Goal: Information Seeking & Learning: Learn about a topic

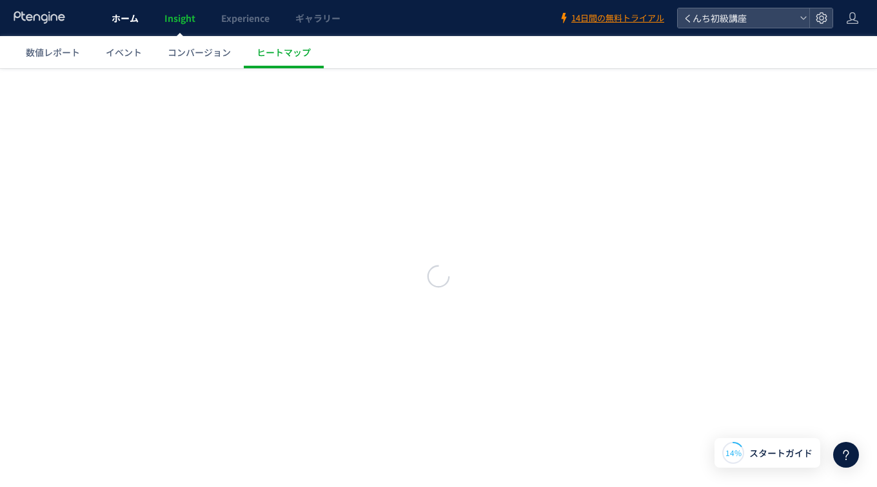
click at [122, 17] on span "ホーム" at bounding box center [124, 18] width 27 height 13
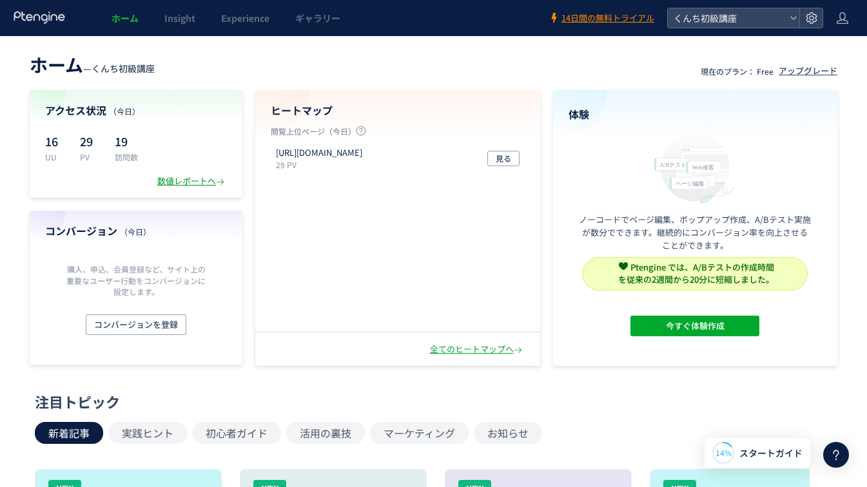
click at [168, 183] on div "数値レポートへ" at bounding box center [192, 181] width 70 height 12
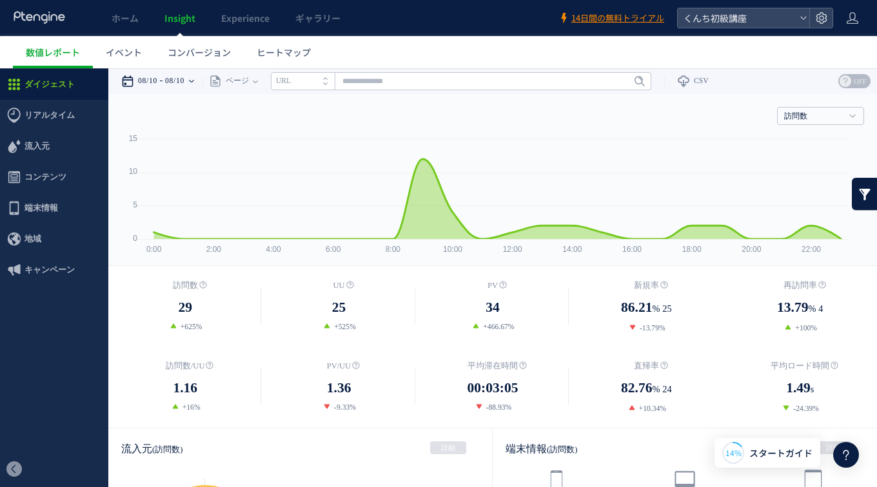
click at [179, 78] on time "08/10" at bounding box center [174, 81] width 19 height 26
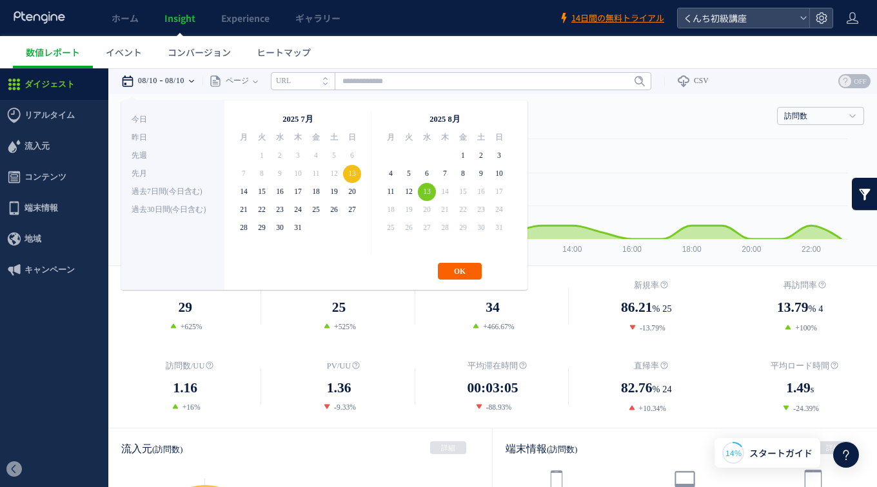
click at [456, 266] on button "OK" at bounding box center [460, 271] width 44 height 17
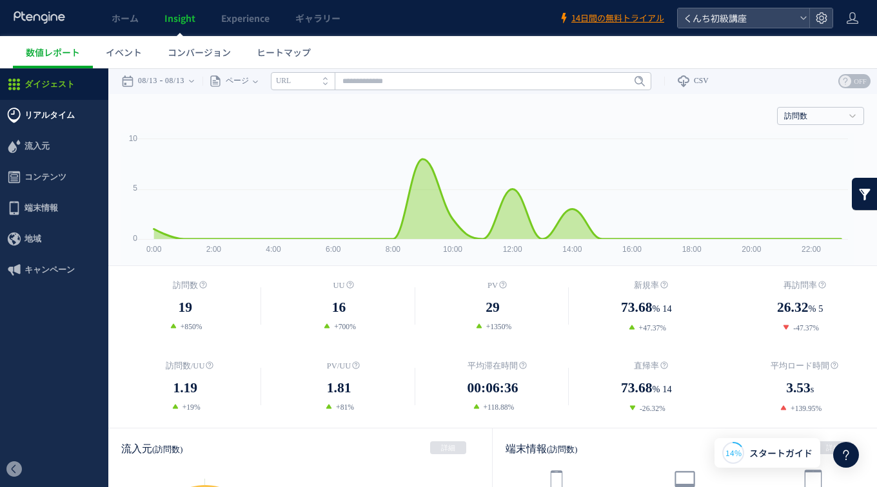
click at [71, 110] on span "リアルタイム" at bounding box center [49, 115] width 50 height 31
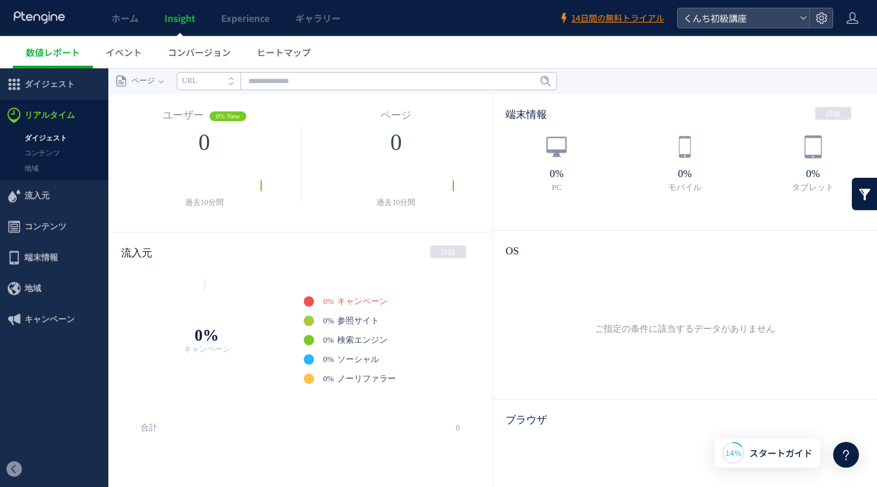
click at [47, 133] on link "ダイジェスト" at bounding box center [54, 138] width 108 height 15
click at [50, 115] on span "リアルタイム" at bounding box center [49, 115] width 50 height 31
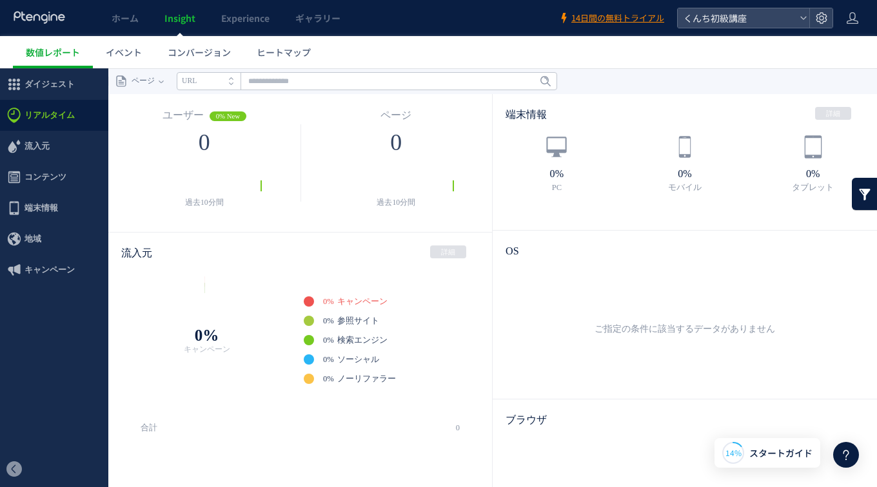
click at [50, 115] on span "リアルタイム" at bounding box center [49, 115] width 50 height 31
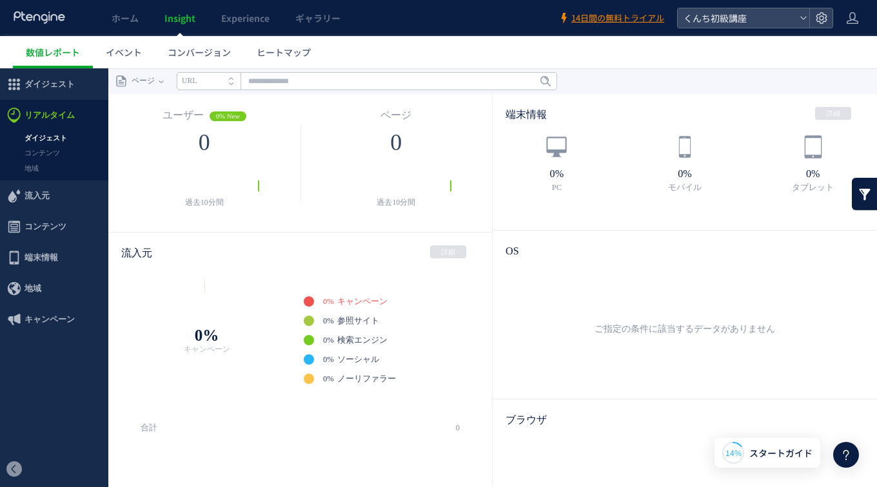
click at [55, 140] on link "ダイジェスト" at bounding box center [54, 138] width 108 height 15
click at [57, 114] on span "リアルタイム" at bounding box center [49, 115] width 50 height 31
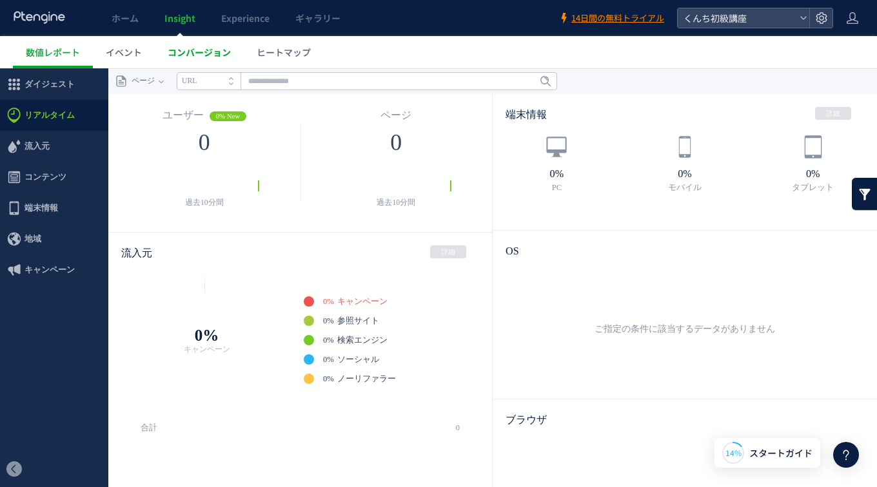
click at [199, 59] on link "コンバージョン" at bounding box center [199, 52] width 89 height 32
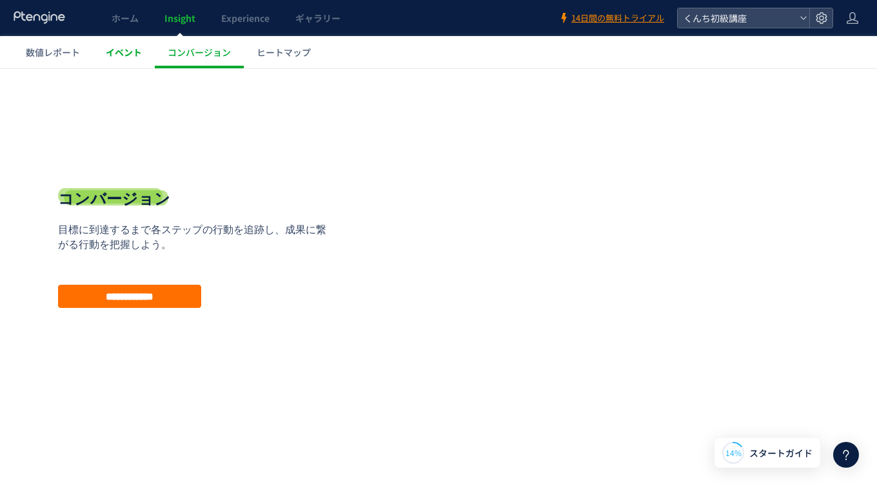
click at [142, 55] on link "イベント" at bounding box center [124, 52] width 62 height 32
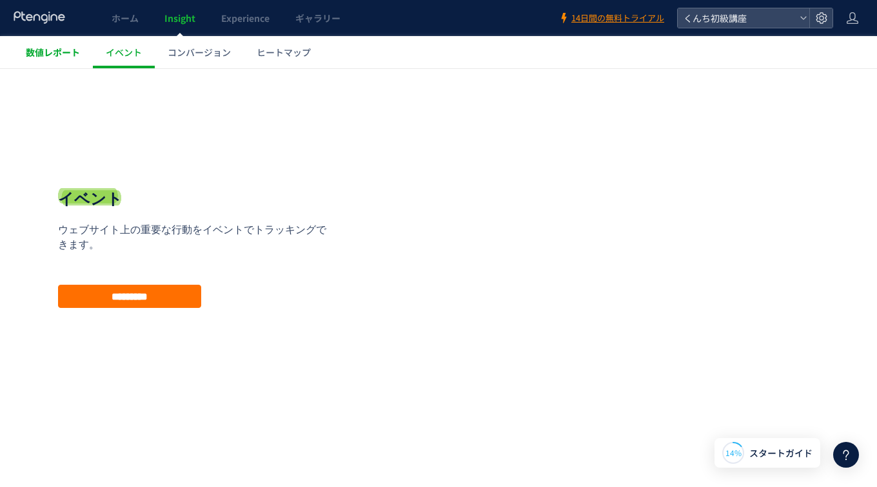
click at [64, 48] on span "数値レポート" at bounding box center [53, 52] width 54 height 13
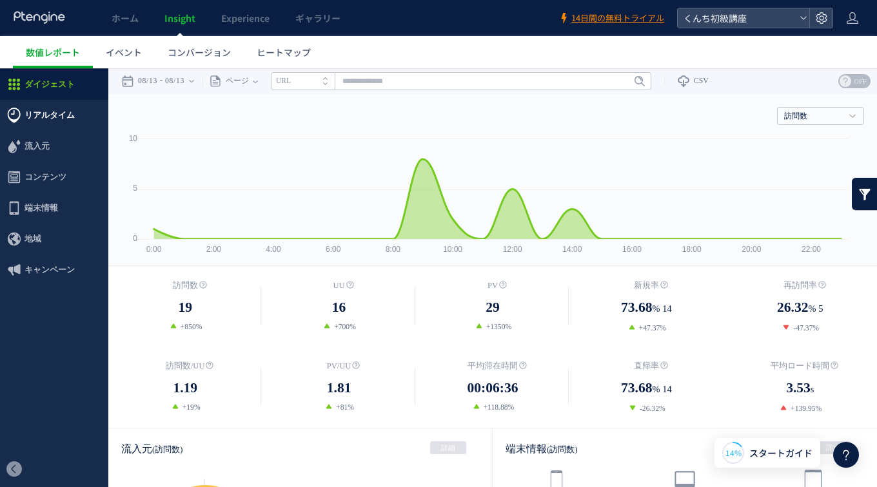
click at [58, 115] on span "リアルタイム" at bounding box center [49, 115] width 50 height 31
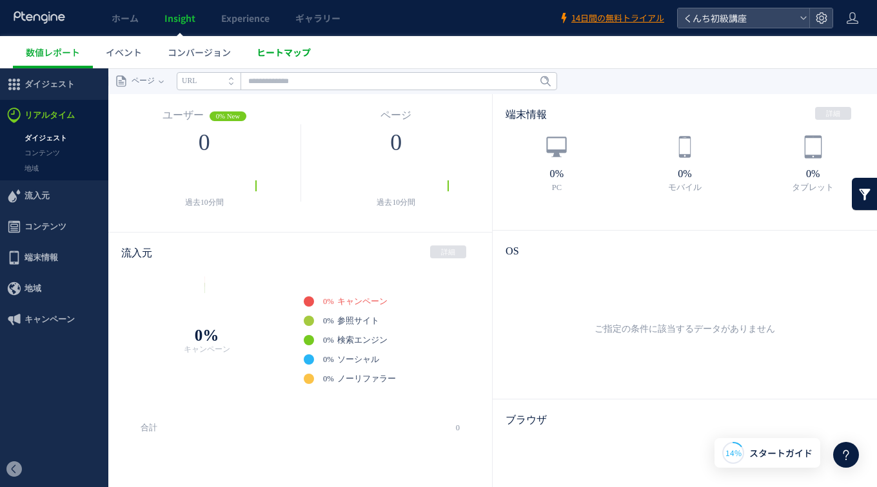
click at [302, 63] on link "ヒートマップ" at bounding box center [284, 52] width 80 height 32
